Goal: Transaction & Acquisition: Purchase product/service

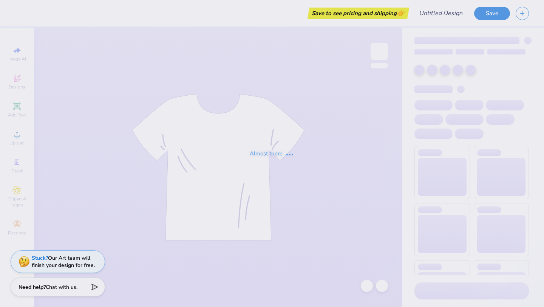
click at [296, 39] on div "Almost there" at bounding box center [272, 153] width 544 height 307
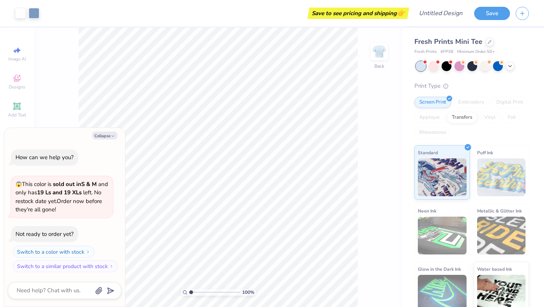
click at [332, 14] on div "Save to see pricing and shipping 👉" at bounding box center [358, 13] width 98 height 11
click at [384, 18] on div "Save to see pricing and shipping 👉" at bounding box center [358, 13] width 98 height 11
click at [383, 13] on div "Save to see pricing and shipping 👉" at bounding box center [358, 13] width 98 height 11
click at [382, 13] on div "Save to see pricing and shipping 👉" at bounding box center [358, 13] width 98 height 11
click at [494, 14] on button "Save" at bounding box center [492, 12] width 36 height 13
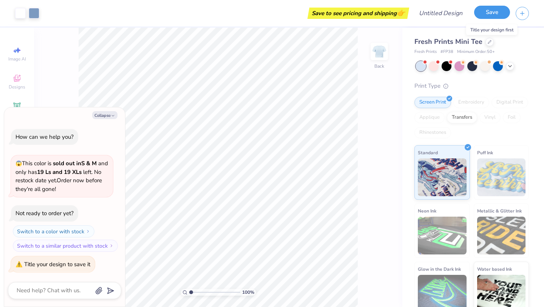
click at [502, 13] on button "Save" at bounding box center [492, 12] width 36 height 13
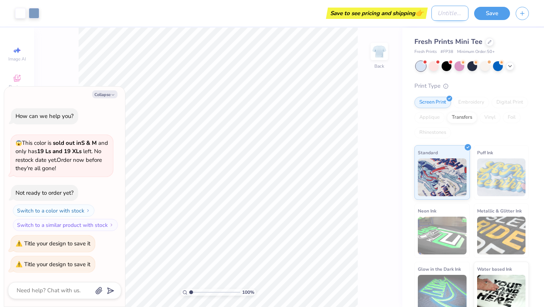
click at [442, 12] on input "Design Title" at bounding box center [449, 13] width 37 height 15
click at [498, 4] on div "Save" at bounding box center [509, 13] width 70 height 26
click at [124, 98] on div "Collapse How can we help you? 😱 This color is sold out in S & M and only has 19…" at bounding box center [64, 197] width 121 height 220
click at [116, 98] on div "Collapse How can we help you? 😱 This color is sold out in S & M and only has 19…" at bounding box center [64, 197] width 121 height 220
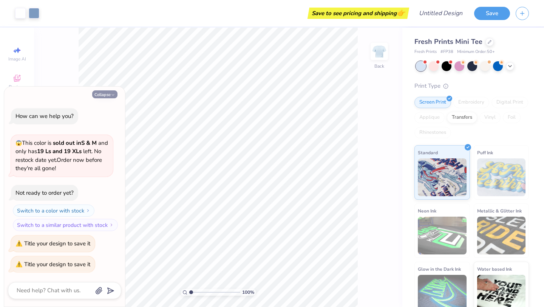
click at [111, 97] on icon "button" at bounding box center [113, 95] width 5 height 5
type textarea "x"
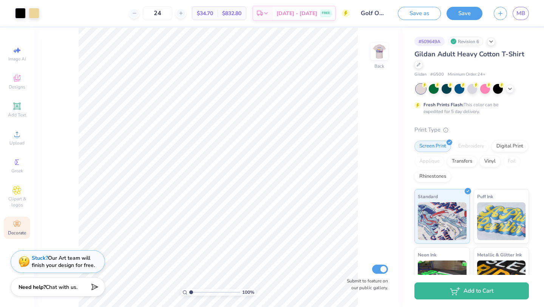
click at [19, 223] on icon at bounding box center [16, 223] width 9 height 9
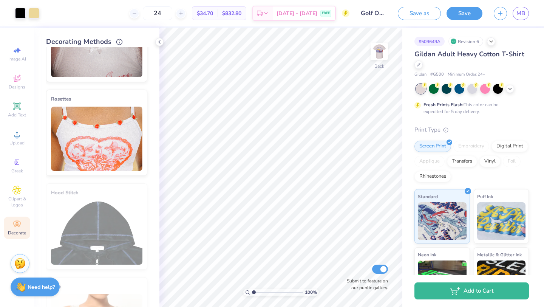
scroll to position [402, 0]
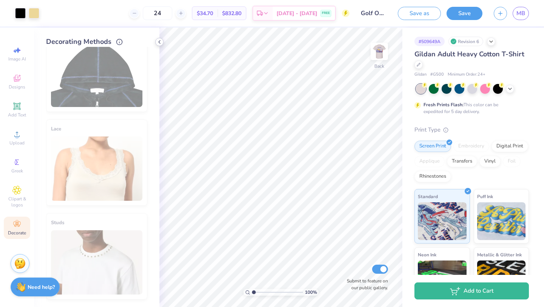
click at [159, 41] on icon at bounding box center [159, 42] width 6 height 6
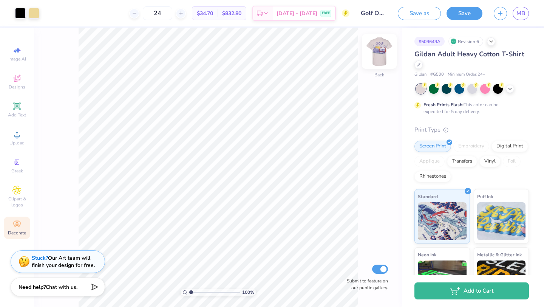
click at [374, 54] on img at bounding box center [379, 51] width 30 height 30
click at [10, 77] on div "Designs" at bounding box center [17, 82] width 26 height 22
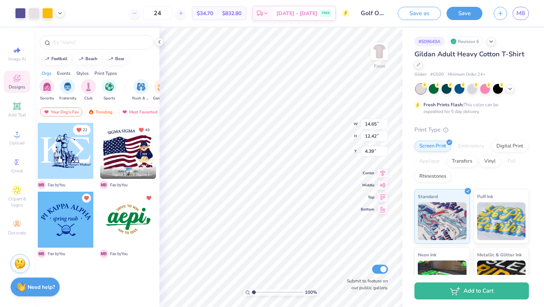
drag, startPoint x: 102, startPoint y: 33, endPoint x: 179, endPoint y: -5, distance: 86.0
click at [179, 0] on html "Art colors 24 $34.70 Per Item $832.80 Total Est. Delivery Sep 6 - 9 FREE Design…" at bounding box center [272, 153] width 544 height 307
